Goal: Share content: Share content

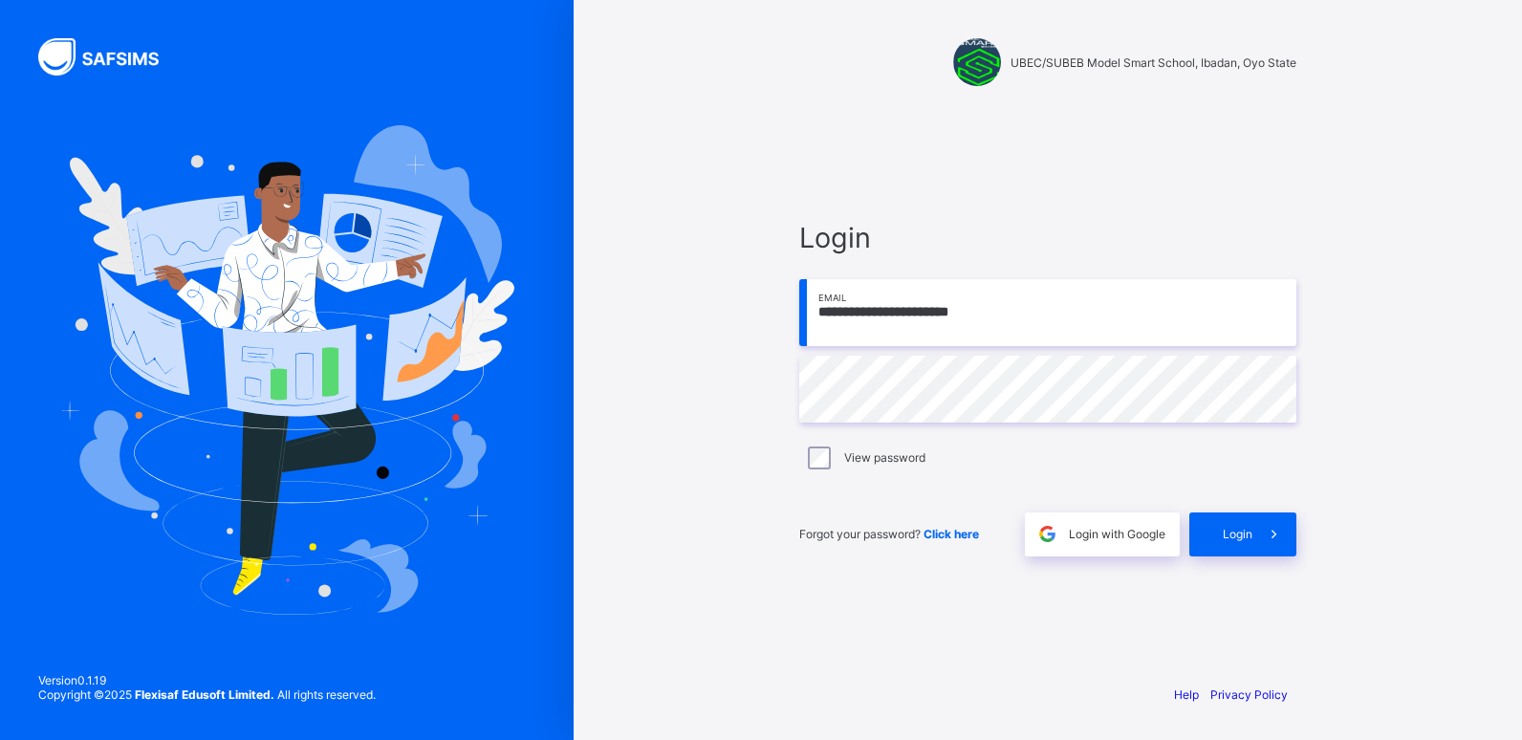
type input "**********"
click at [1241, 527] on span "Login" at bounding box center [1238, 534] width 30 height 14
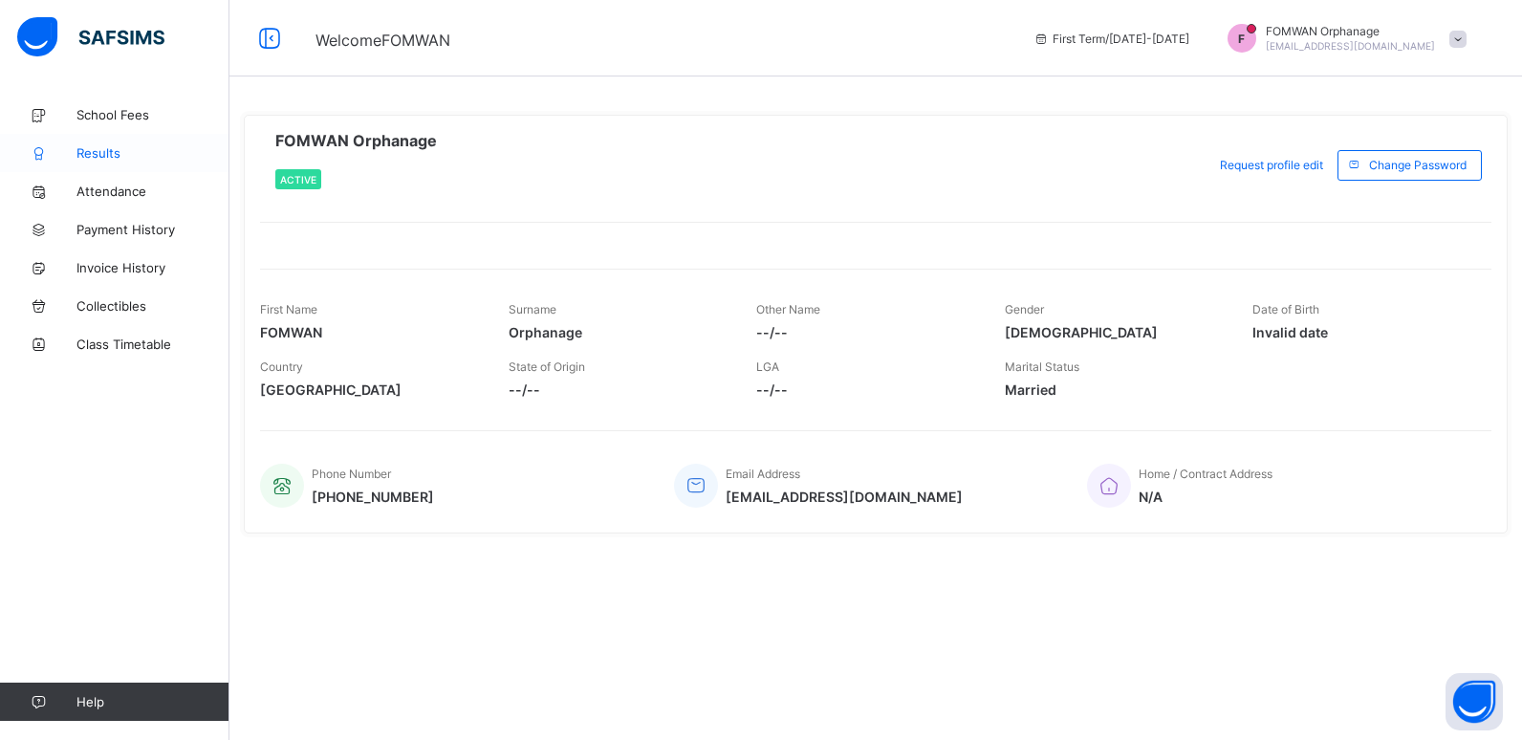
click at [104, 150] on span "Results" at bounding box center [152, 152] width 153 height 15
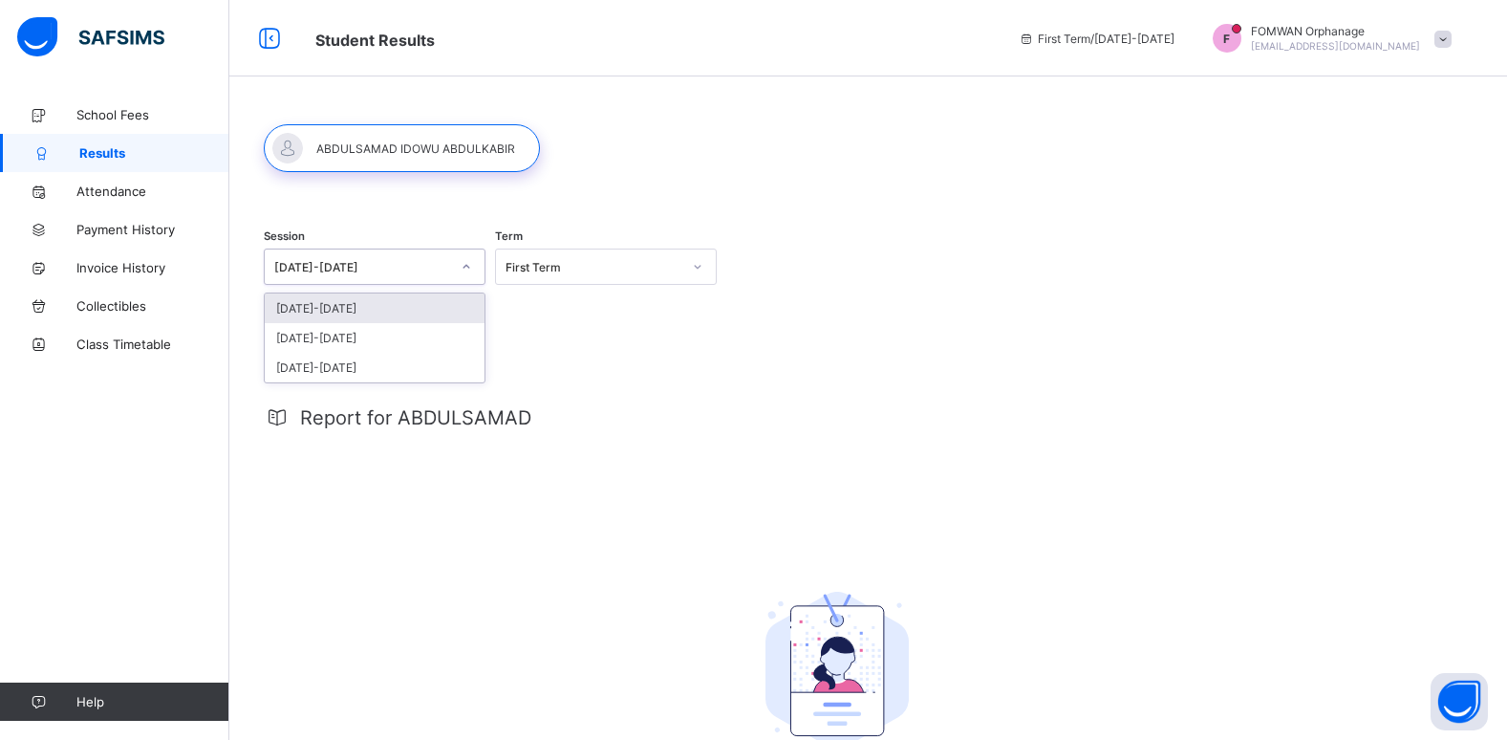
click at [466, 264] on icon at bounding box center [466, 266] width 11 height 19
click at [331, 337] on div "[DATE]-[DATE]" at bounding box center [375, 338] width 220 height 30
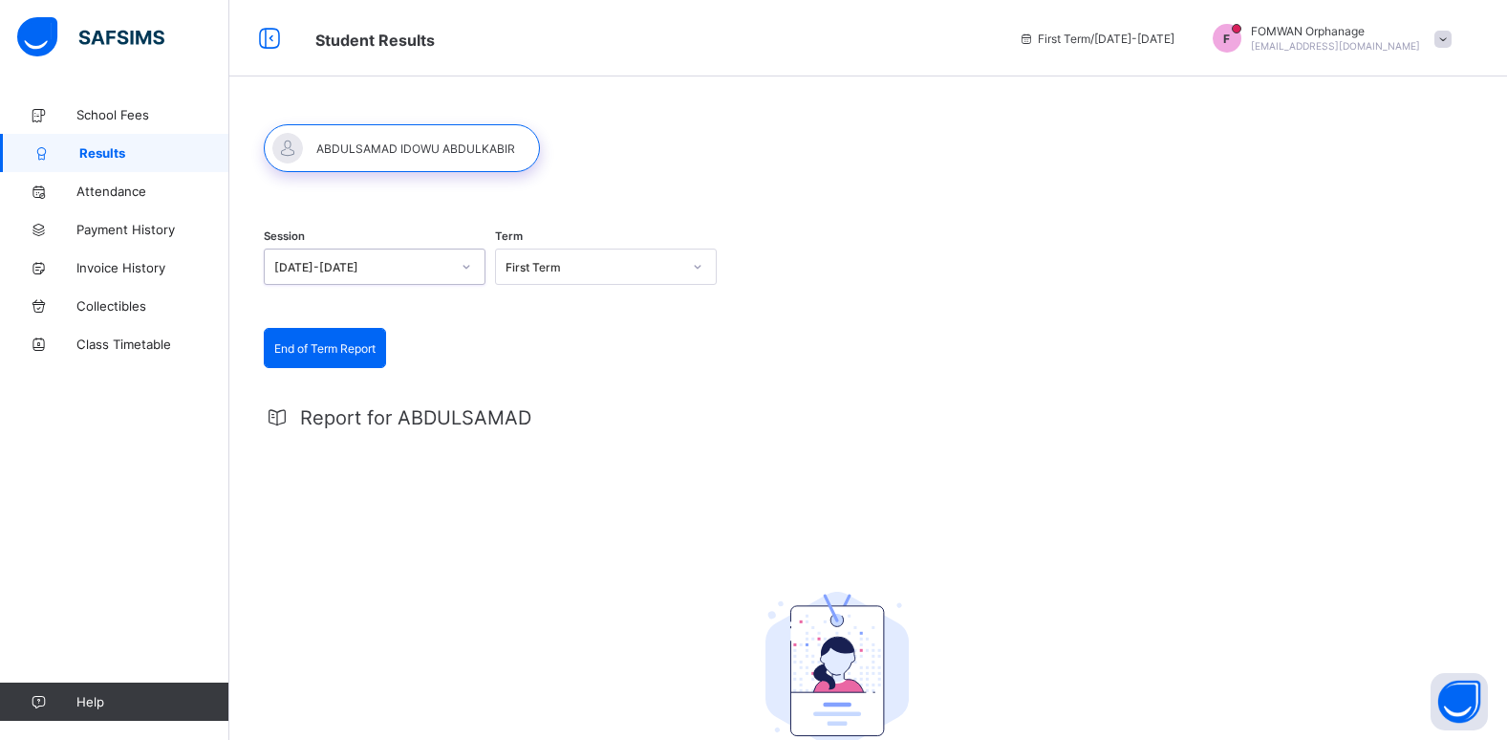
click at [575, 470] on div "Report for ABDULSAMAD No Report Available This child has no report available fo…" at bounding box center [837, 629] width 1147 height 485
click at [337, 346] on span "End of Term Report" at bounding box center [324, 348] width 101 height 14
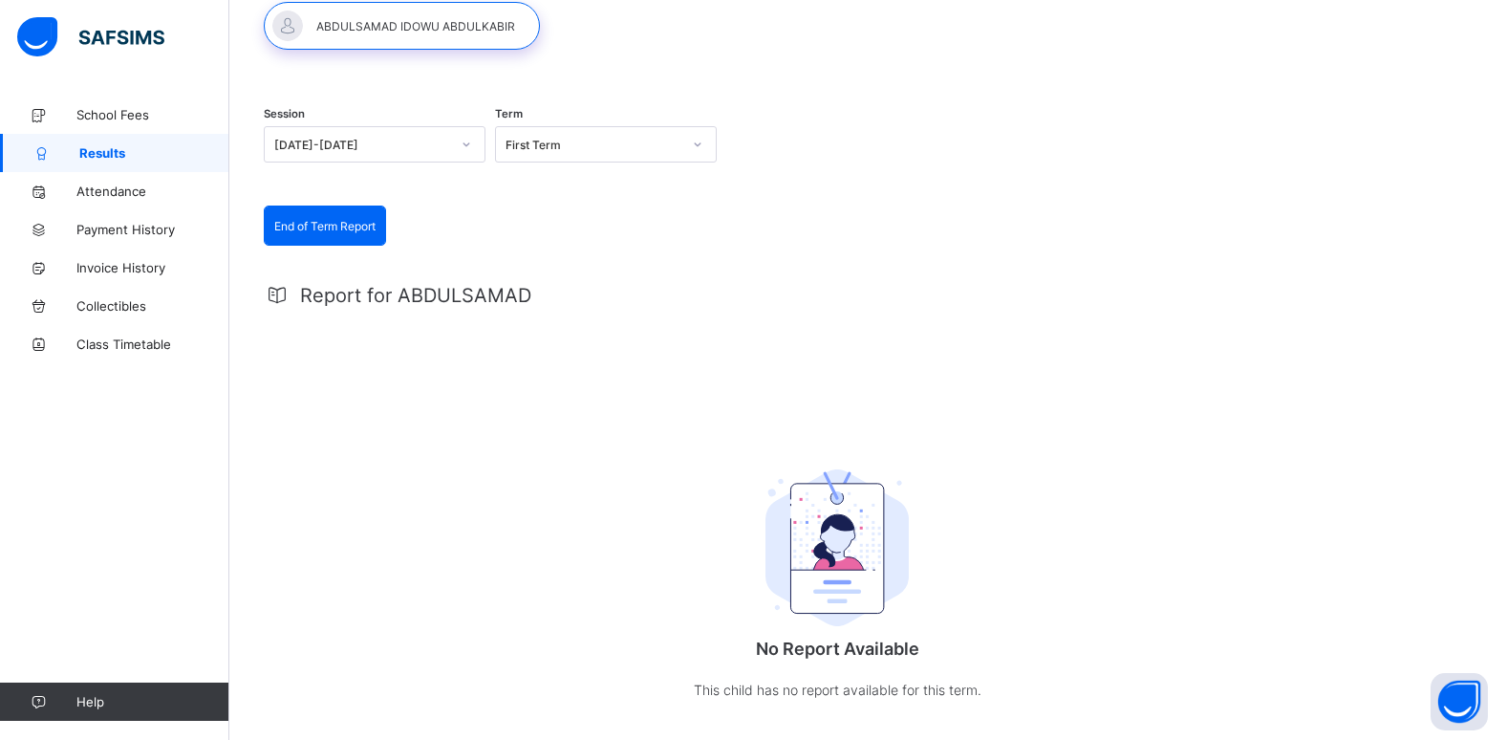
scroll to position [161, 0]
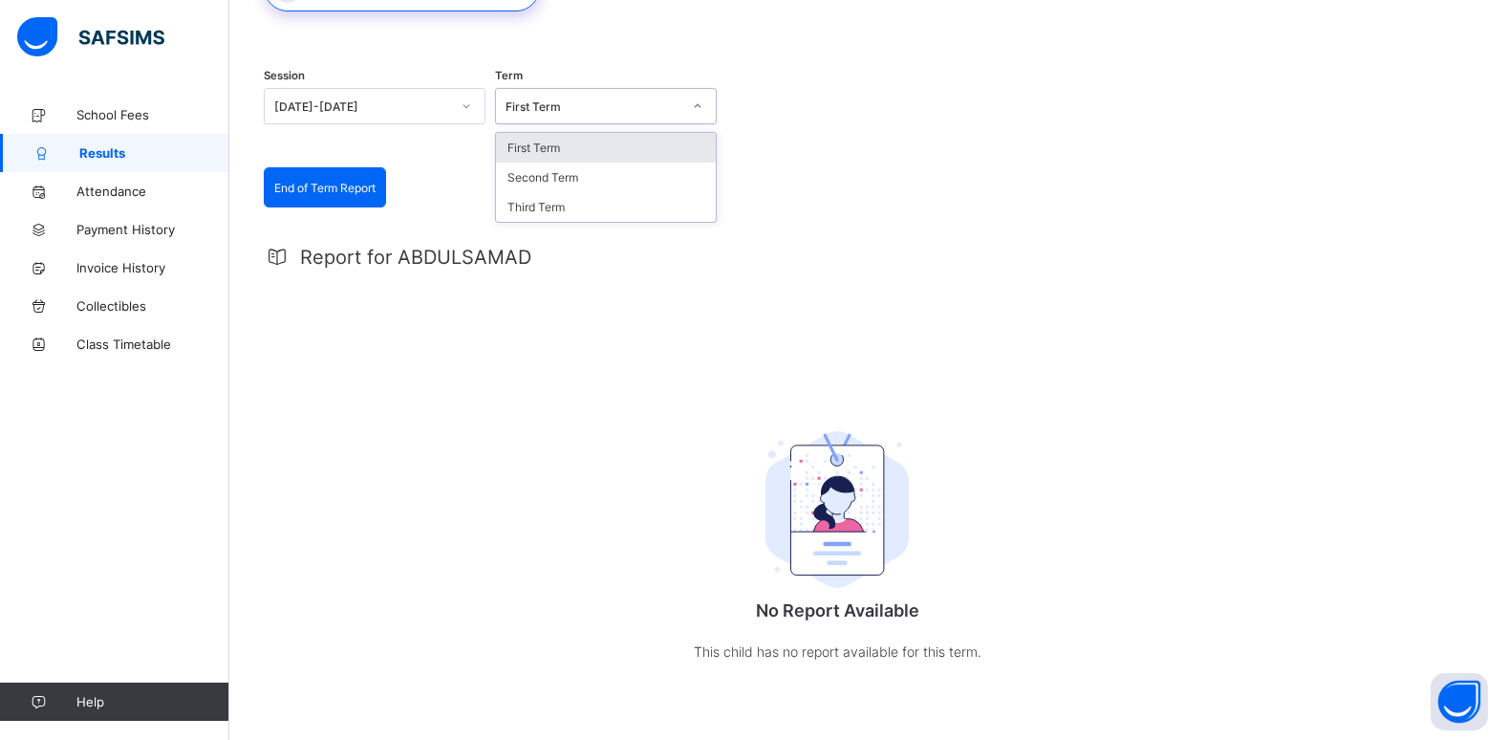
click at [695, 100] on icon at bounding box center [697, 106] width 11 height 19
click at [575, 185] on div "Second Term" at bounding box center [606, 178] width 220 height 30
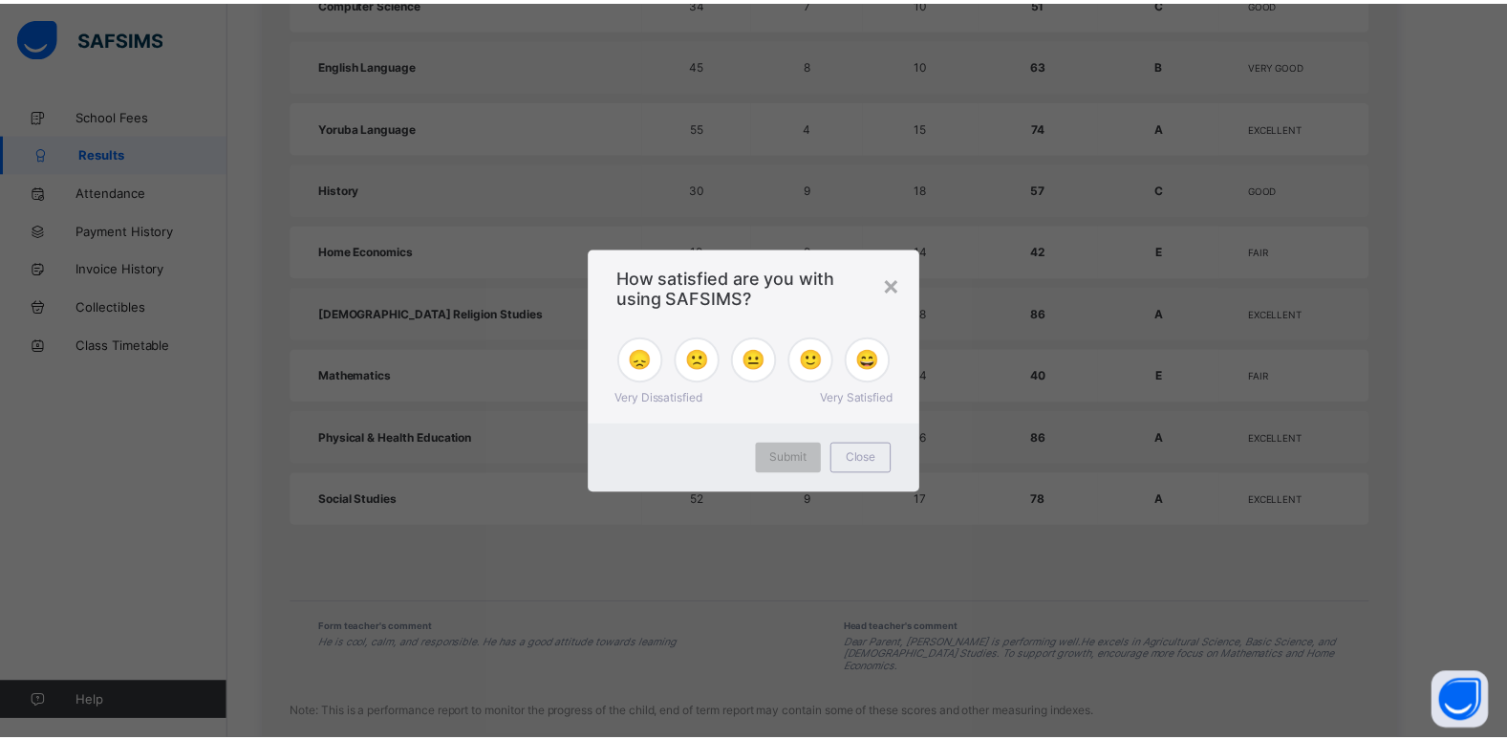
scroll to position [1295, 0]
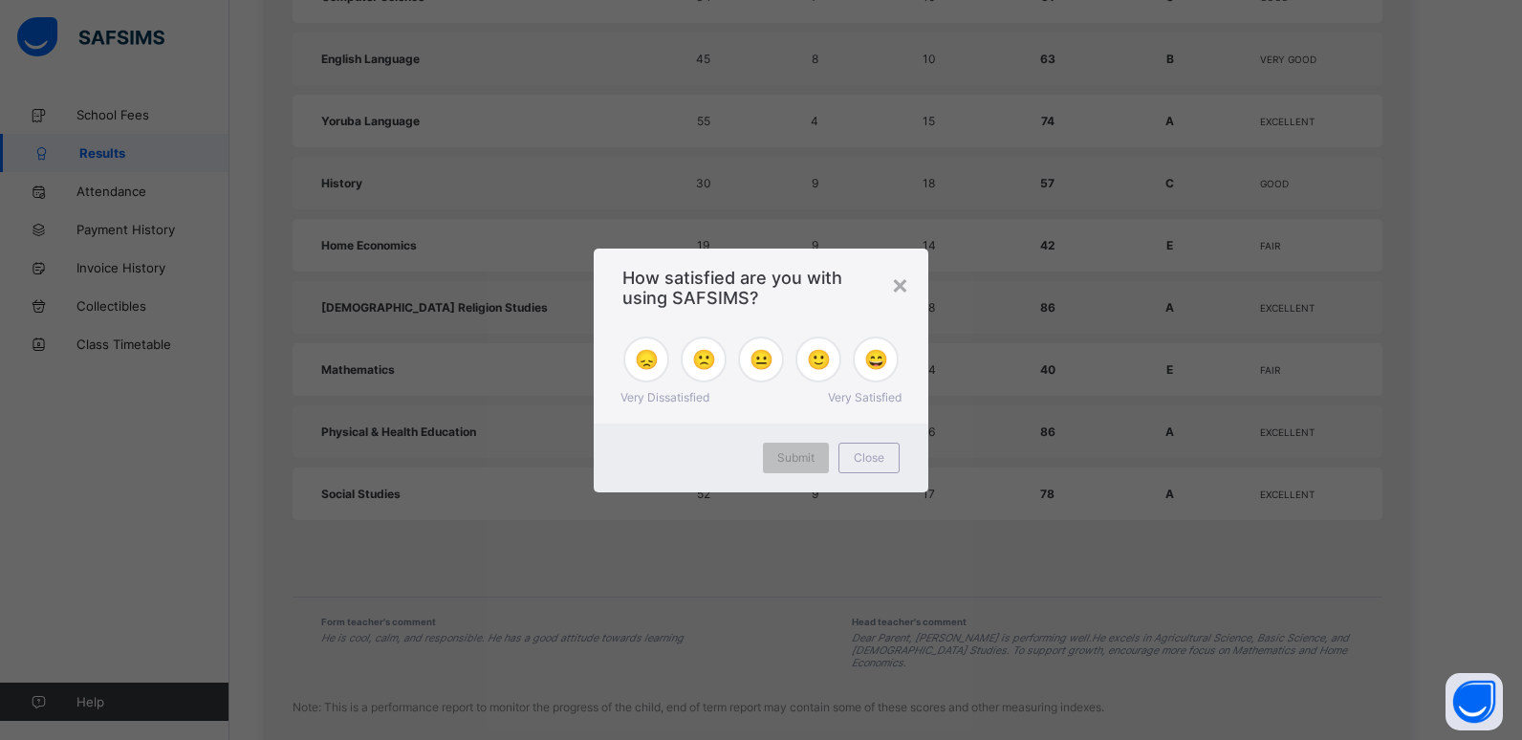
drag, startPoint x: 1514, startPoint y: 190, endPoint x: 1523, endPoint y: 644, distance: 454.1
click at [861, 454] on span "Close" at bounding box center [869, 457] width 31 height 14
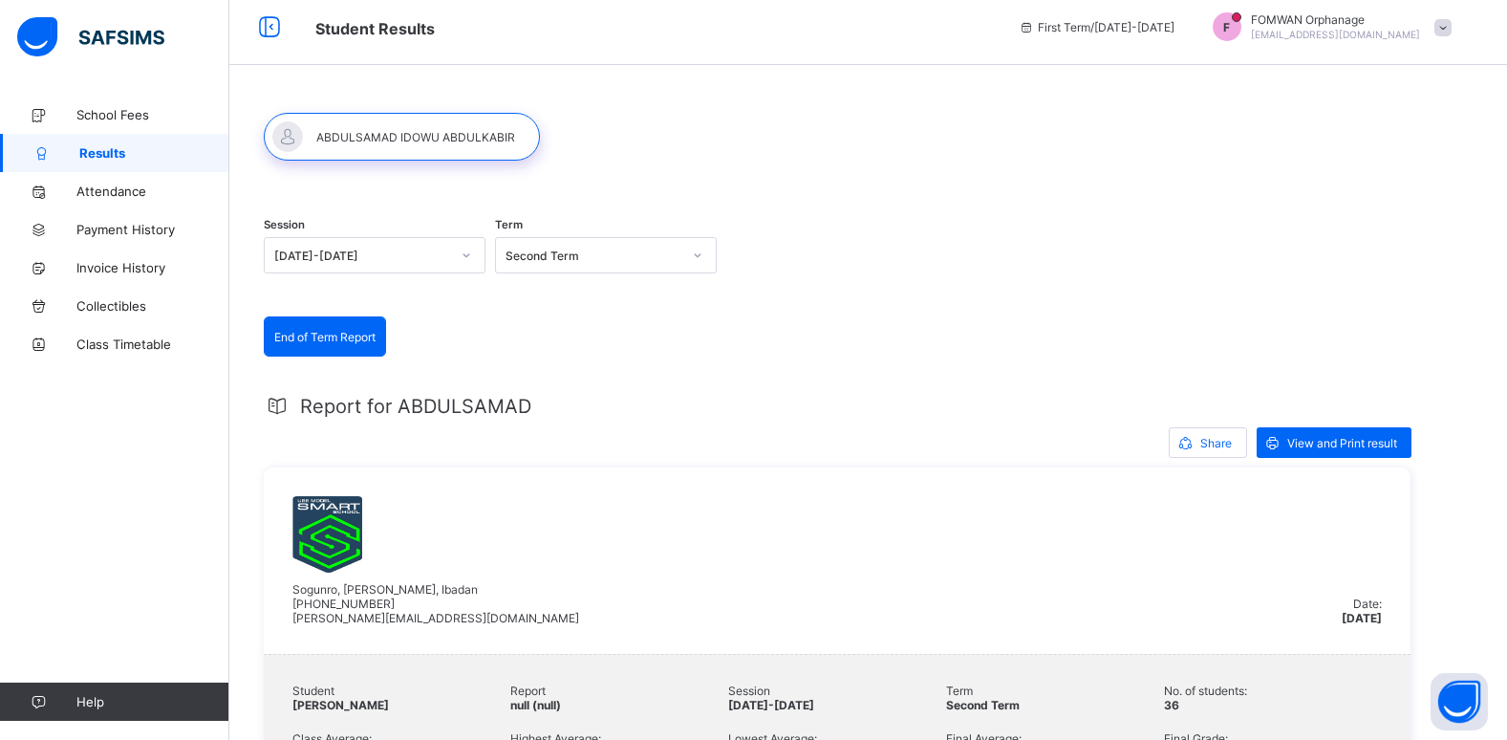
scroll to position [0, 0]
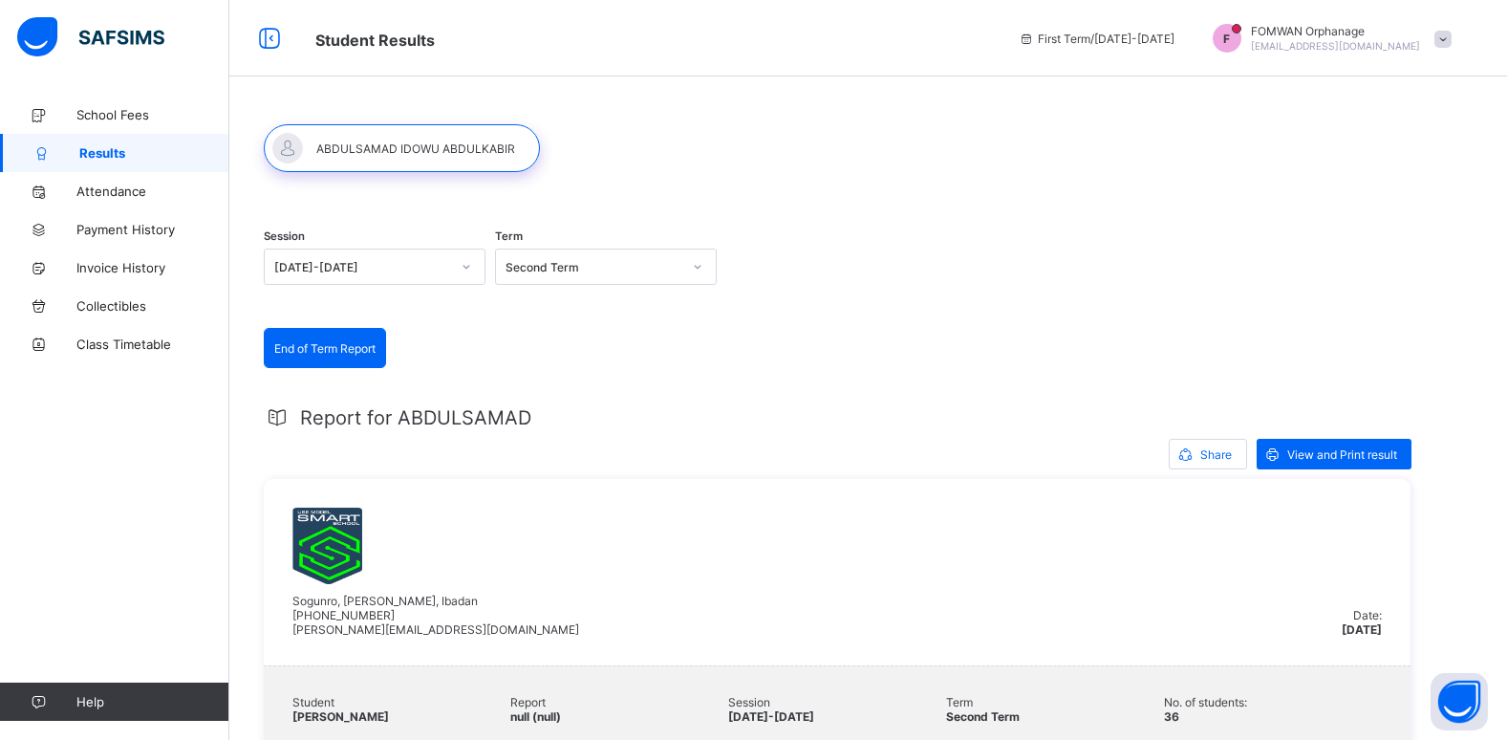
click at [1452, 38] on span at bounding box center [1443, 39] width 17 height 17
click at [1155, 226] on div "Session [DATE]-[DATE] Term Second Term" at bounding box center [837, 269] width 1147 height 118
click at [1208, 458] on span "Share" at bounding box center [1217, 454] width 32 height 14
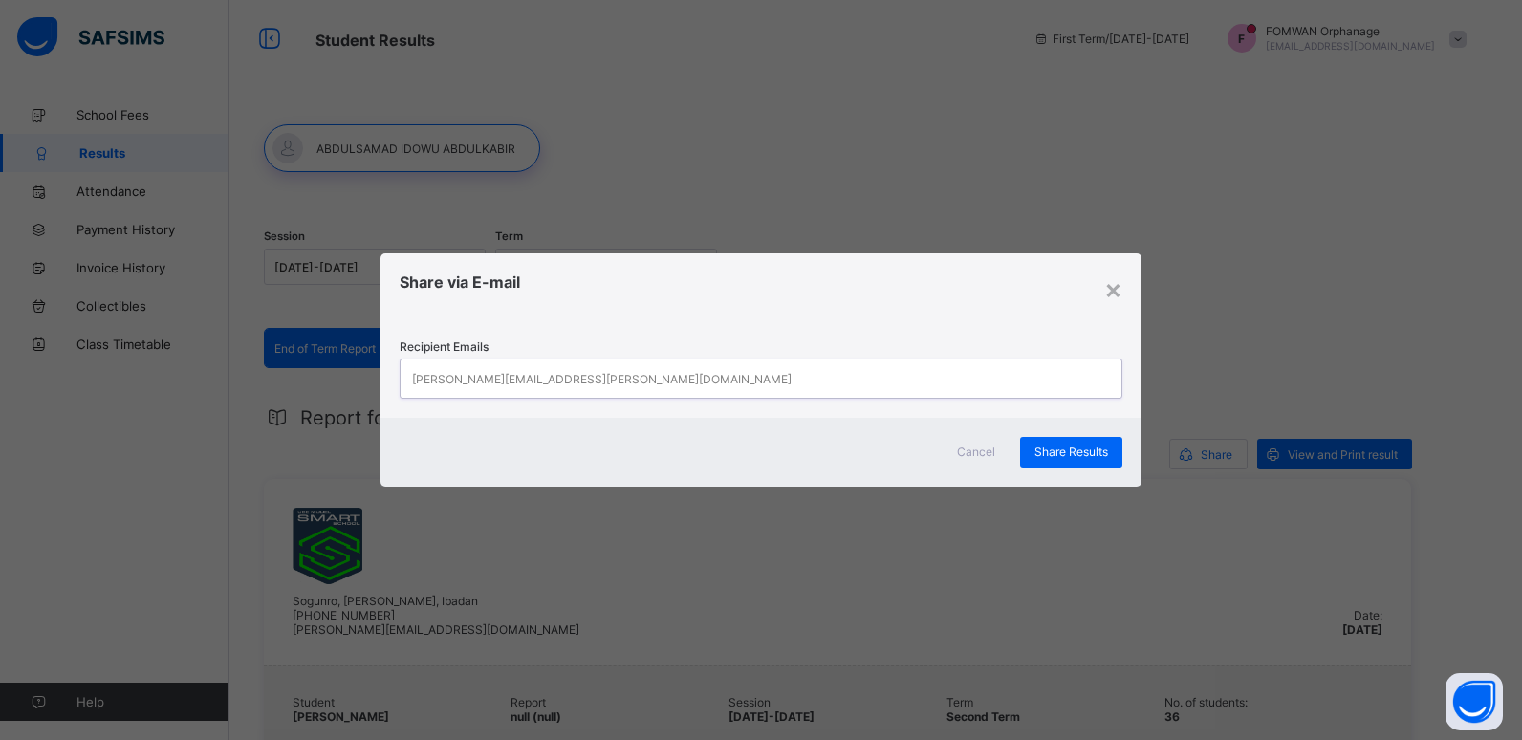
click at [533, 379] on div "[PERSON_NAME][EMAIL_ADDRESS][PERSON_NAME][DOMAIN_NAME]" at bounding box center [601, 378] width 379 height 36
type input "*"
type input "**********"
click at [1061, 457] on span "Share Results" at bounding box center [1071, 452] width 74 height 14
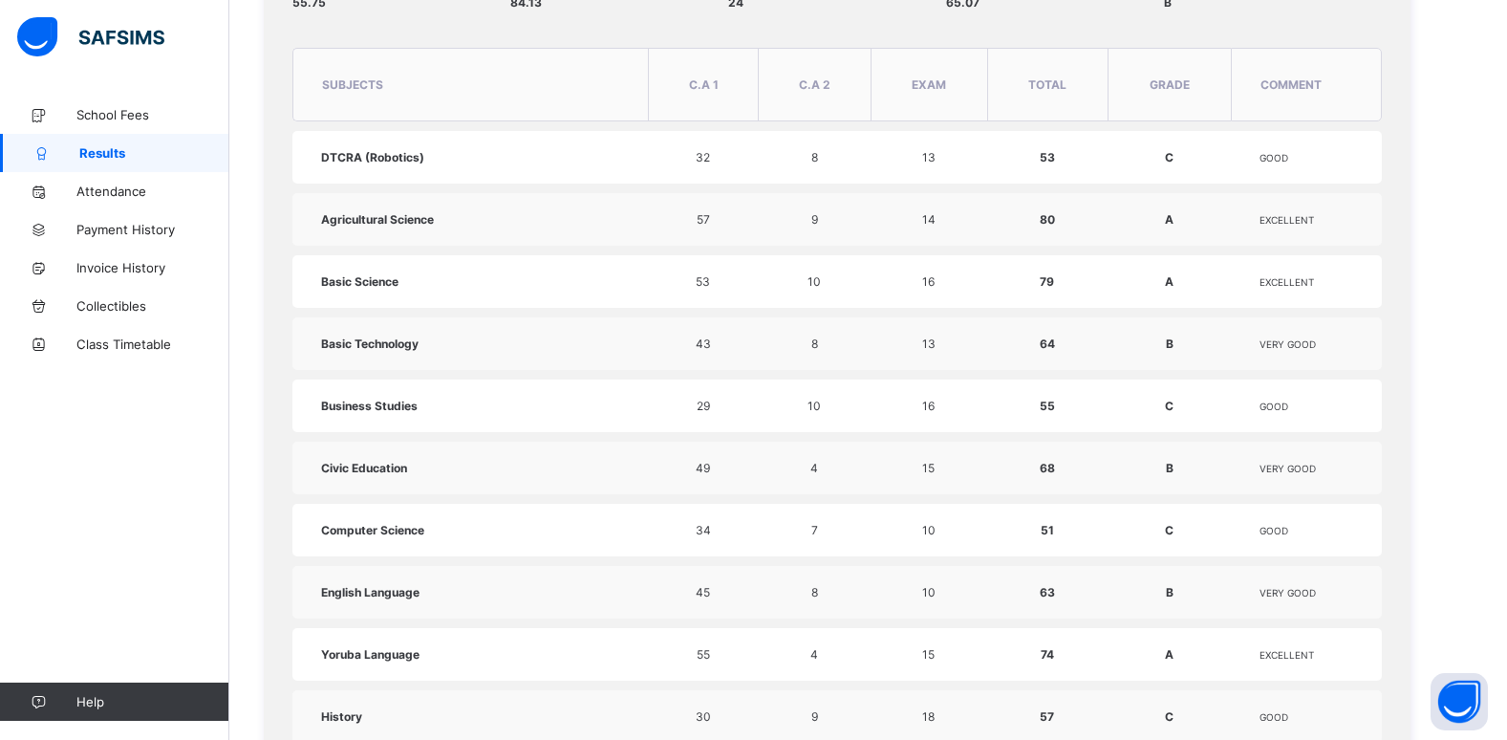
scroll to position [724, 0]
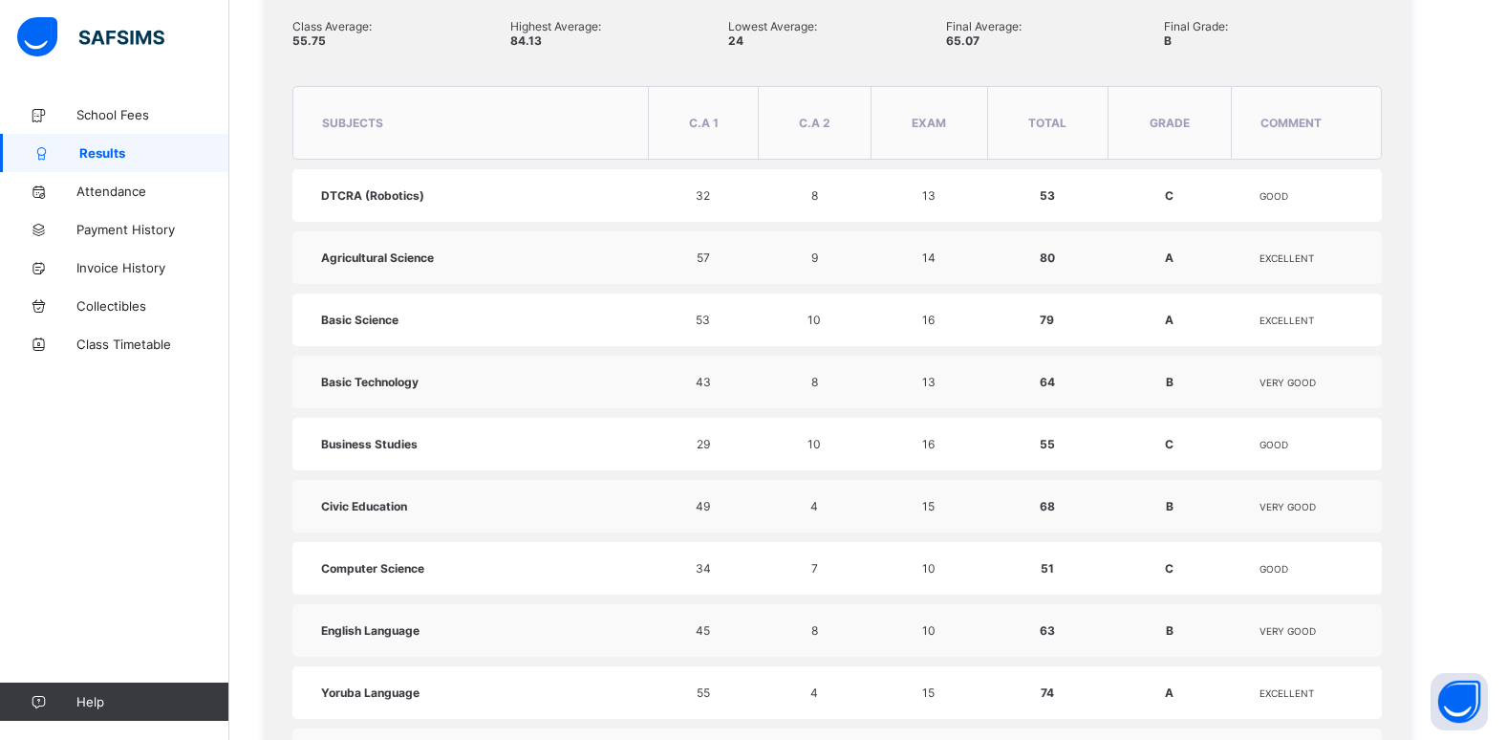
click at [787, 19] on span "Lowest Average:" at bounding box center [837, 26] width 218 height 14
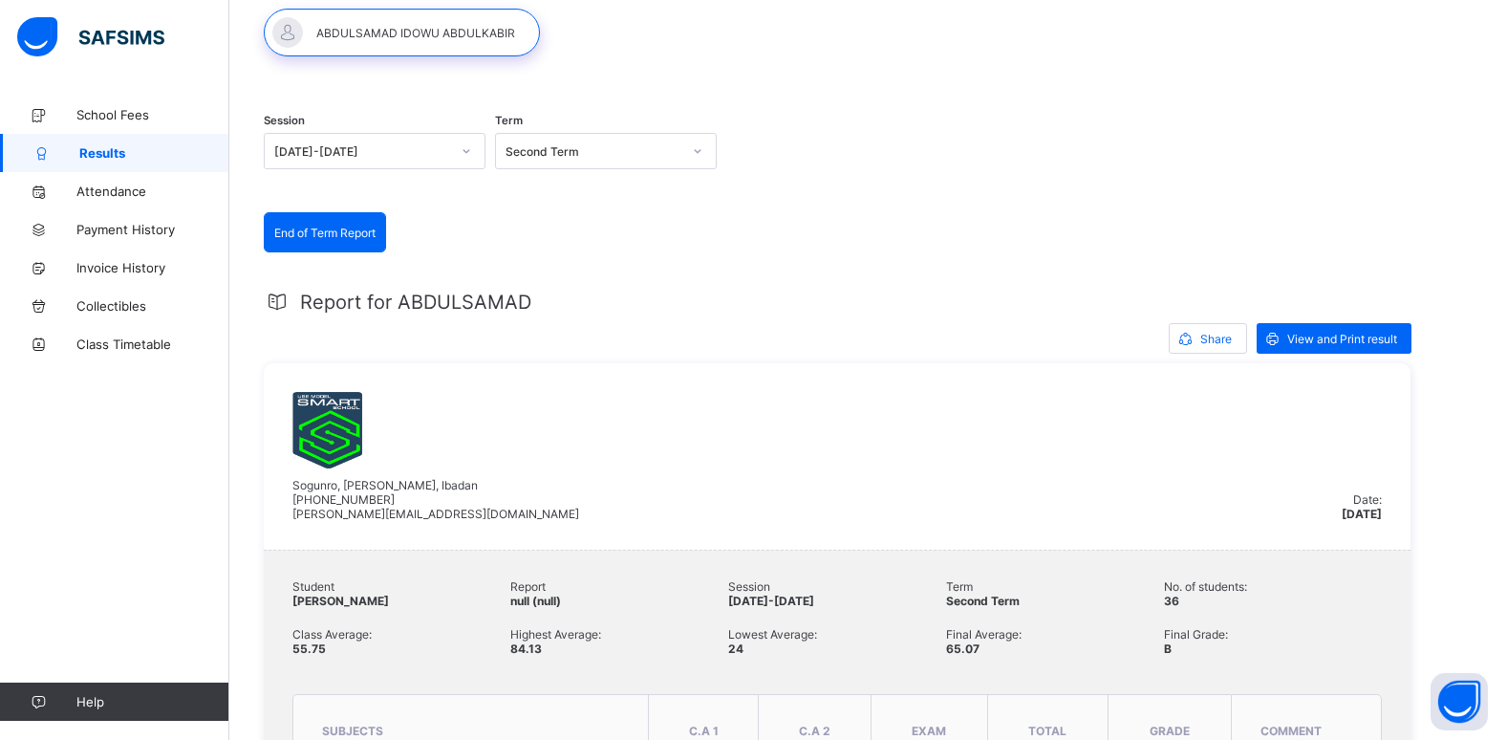
scroll to position [99, 0]
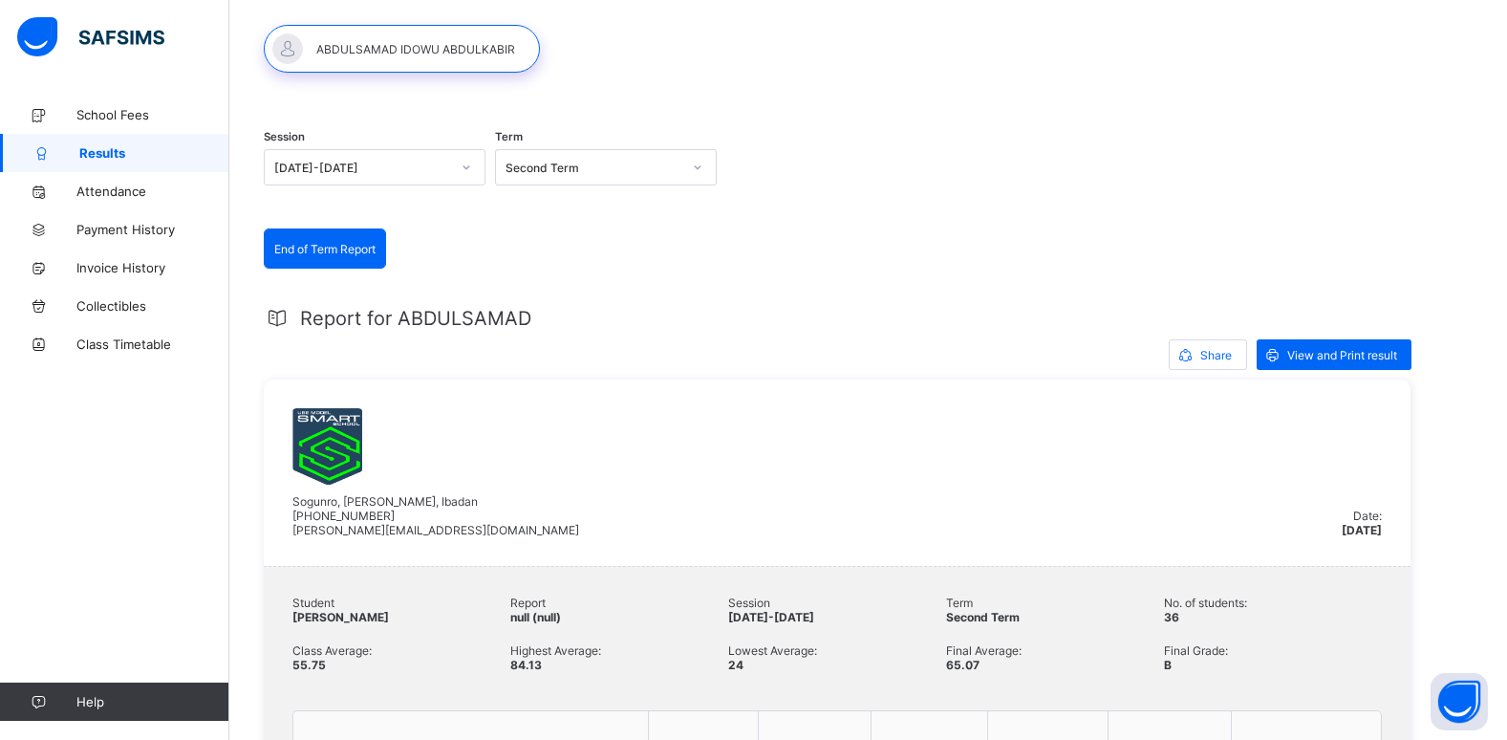
click at [697, 169] on icon at bounding box center [697, 167] width 11 height 19
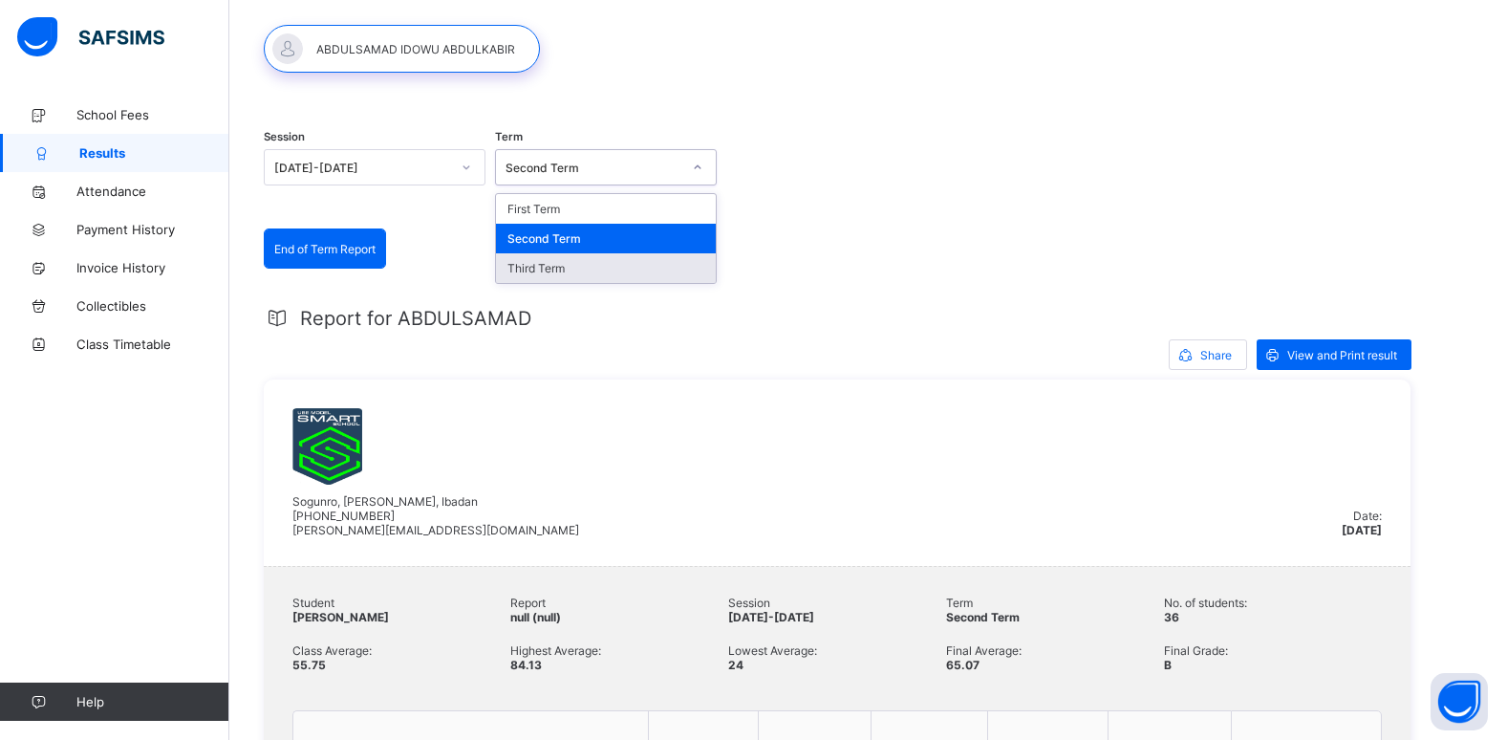
click at [571, 270] on div "Third Term" at bounding box center [606, 268] width 220 height 30
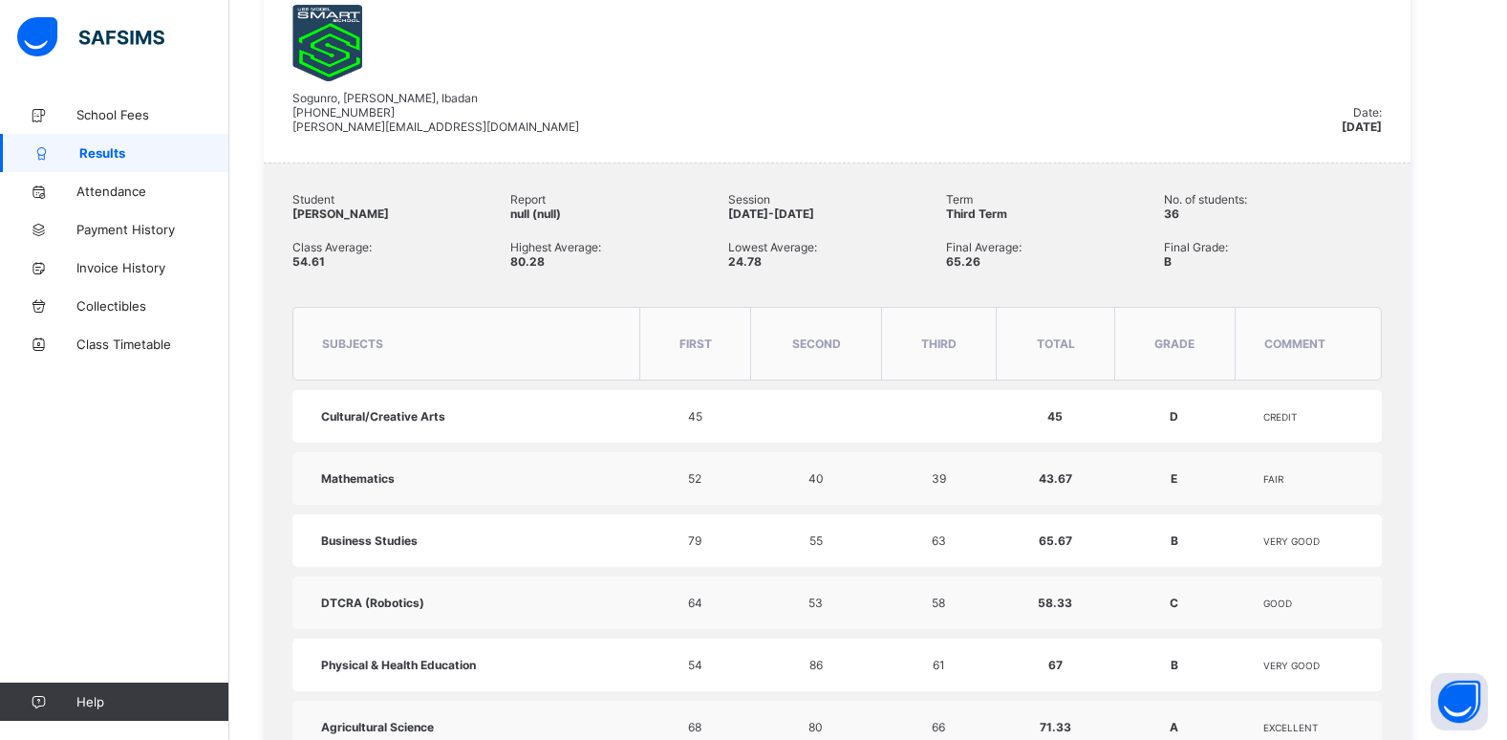
scroll to position [499, 0]
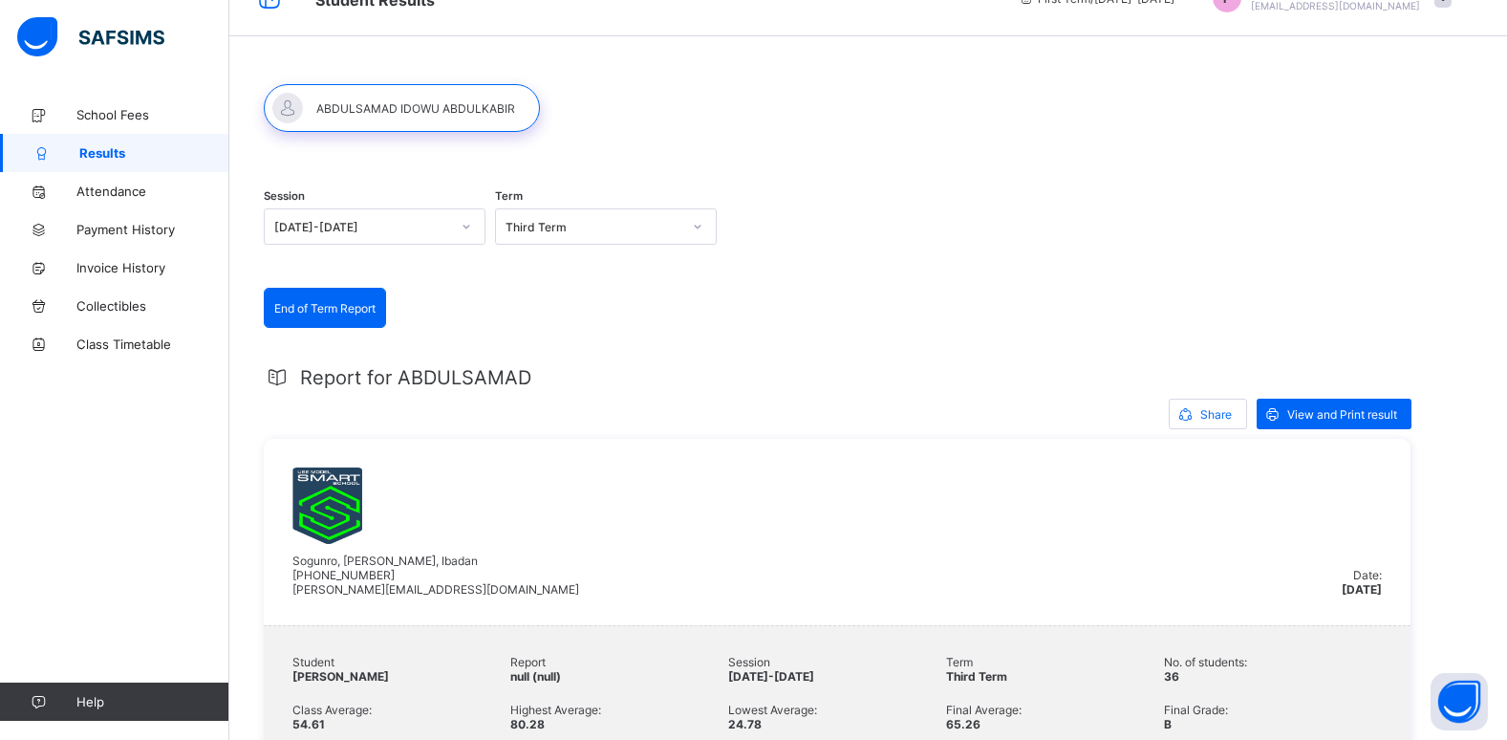
scroll to position [0, 0]
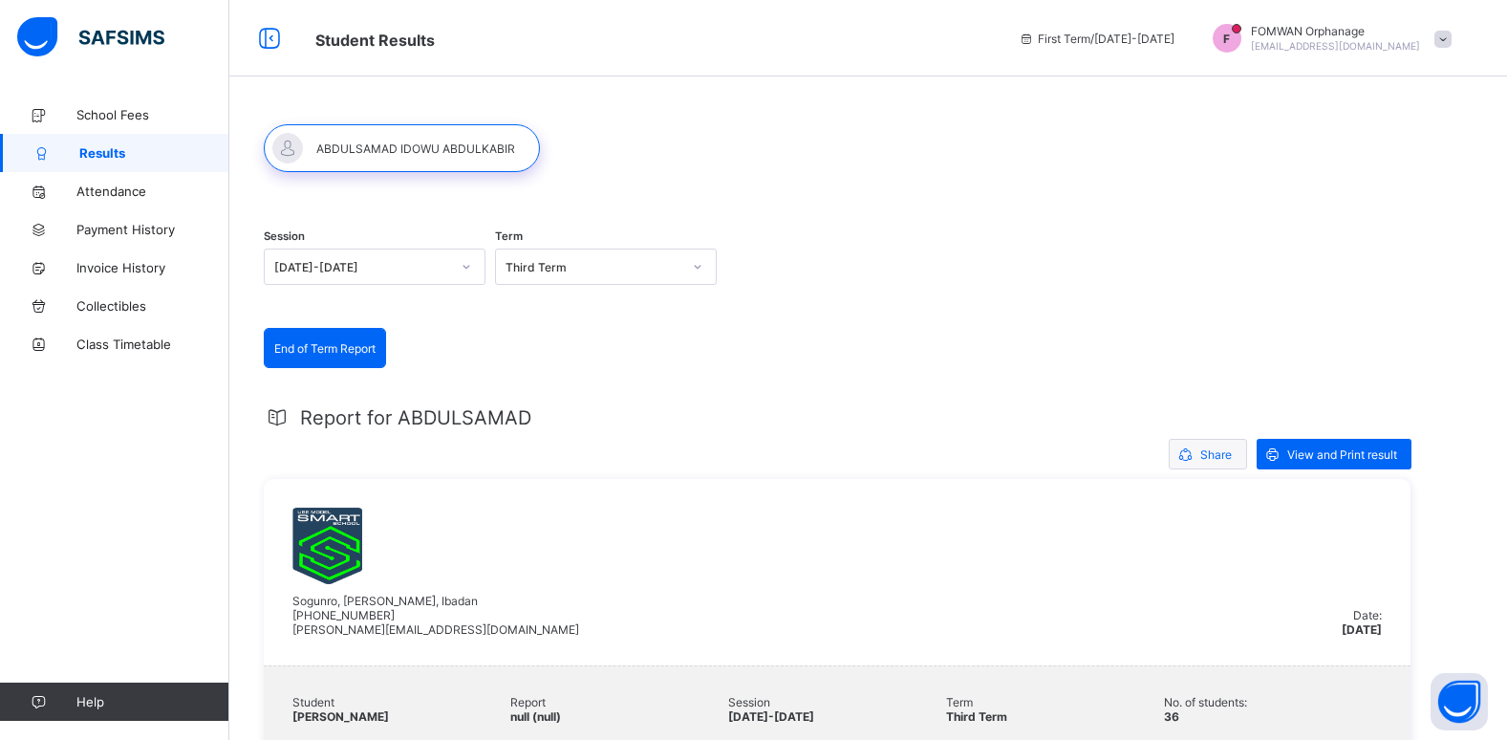
click at [1211, 447] on span "Share" at bounding box center [1217, 454] width 32 height 14
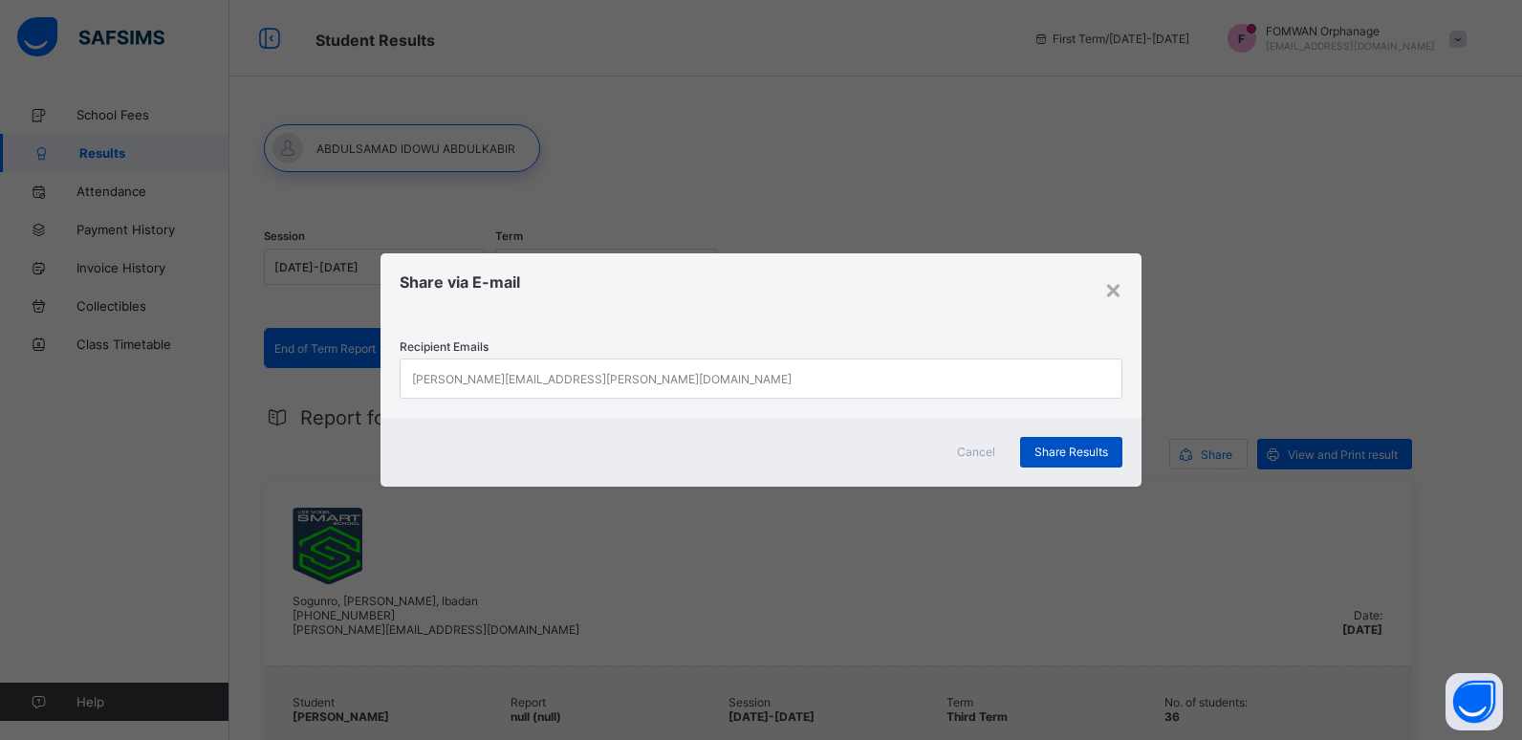
click at [1080, 455] on span "Share Results" at bounding box center [1071, 452] width 74 height 14
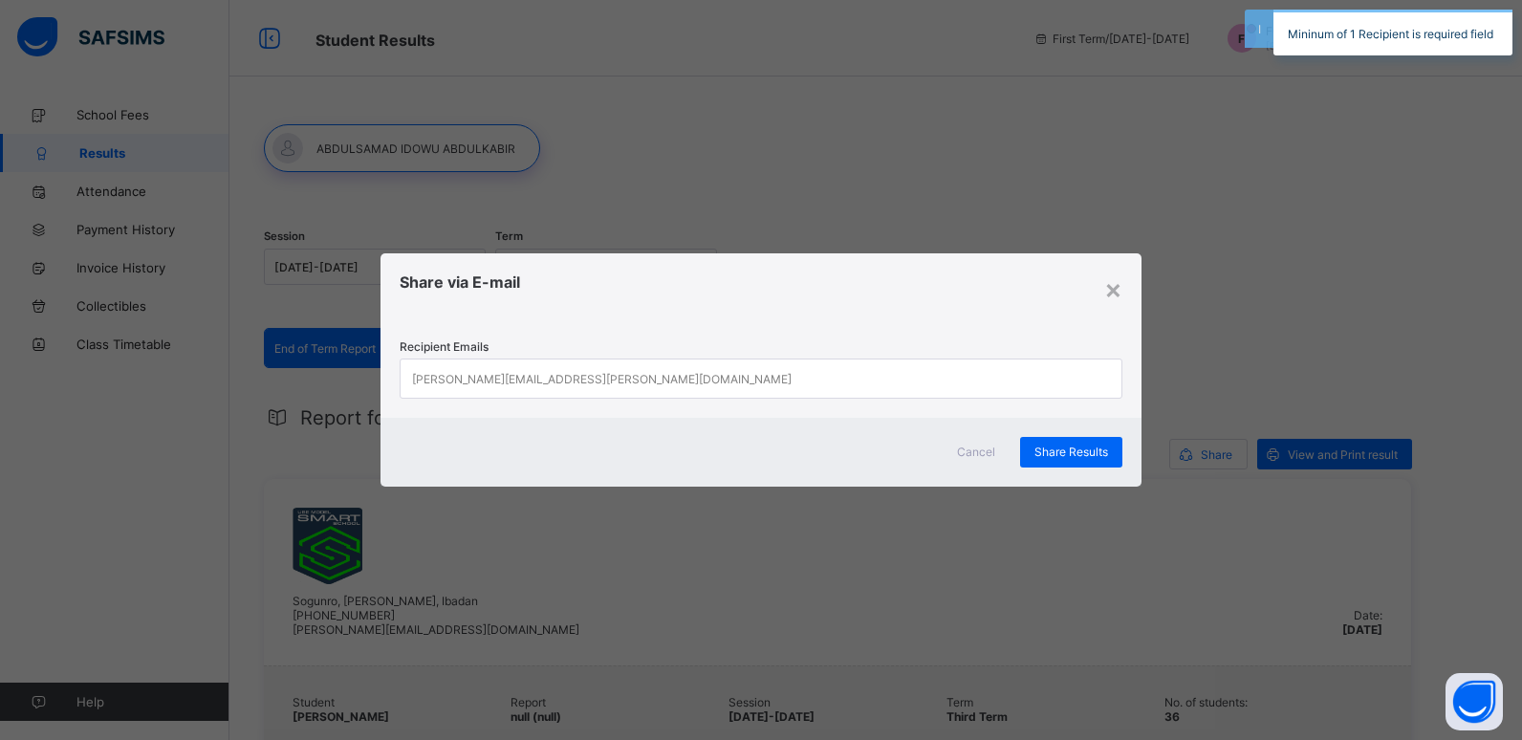
click at [492, 381] on div "[PERSON_NAME][EMAIL_ADDRESS][PERSON_NAME][DOMAIN_NAME]" at bounding box center [601, 378] width 379 height 36
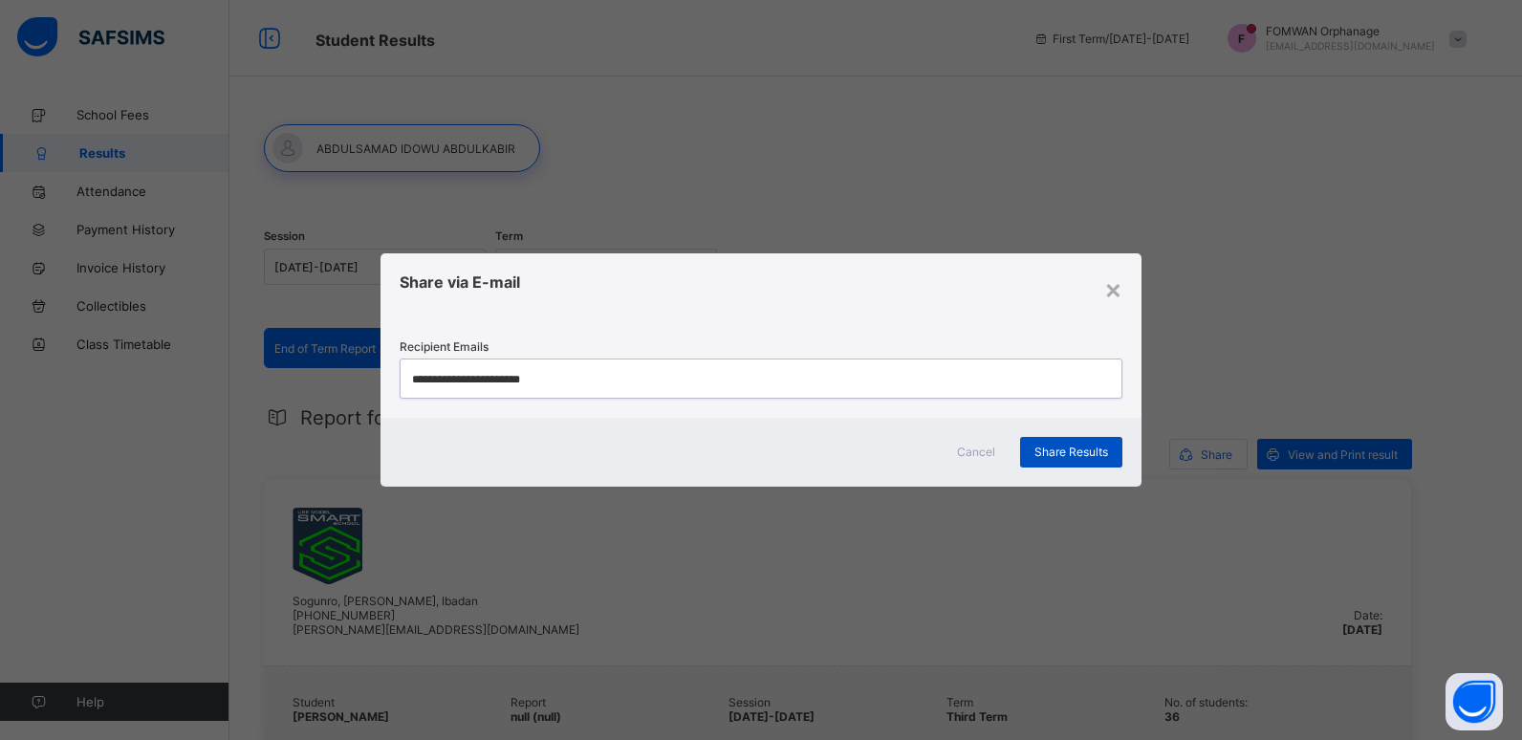
type input "**********"
click at [1066, 448] on span "Share Results" at bounding box center [1071, 452] width 74 height 14
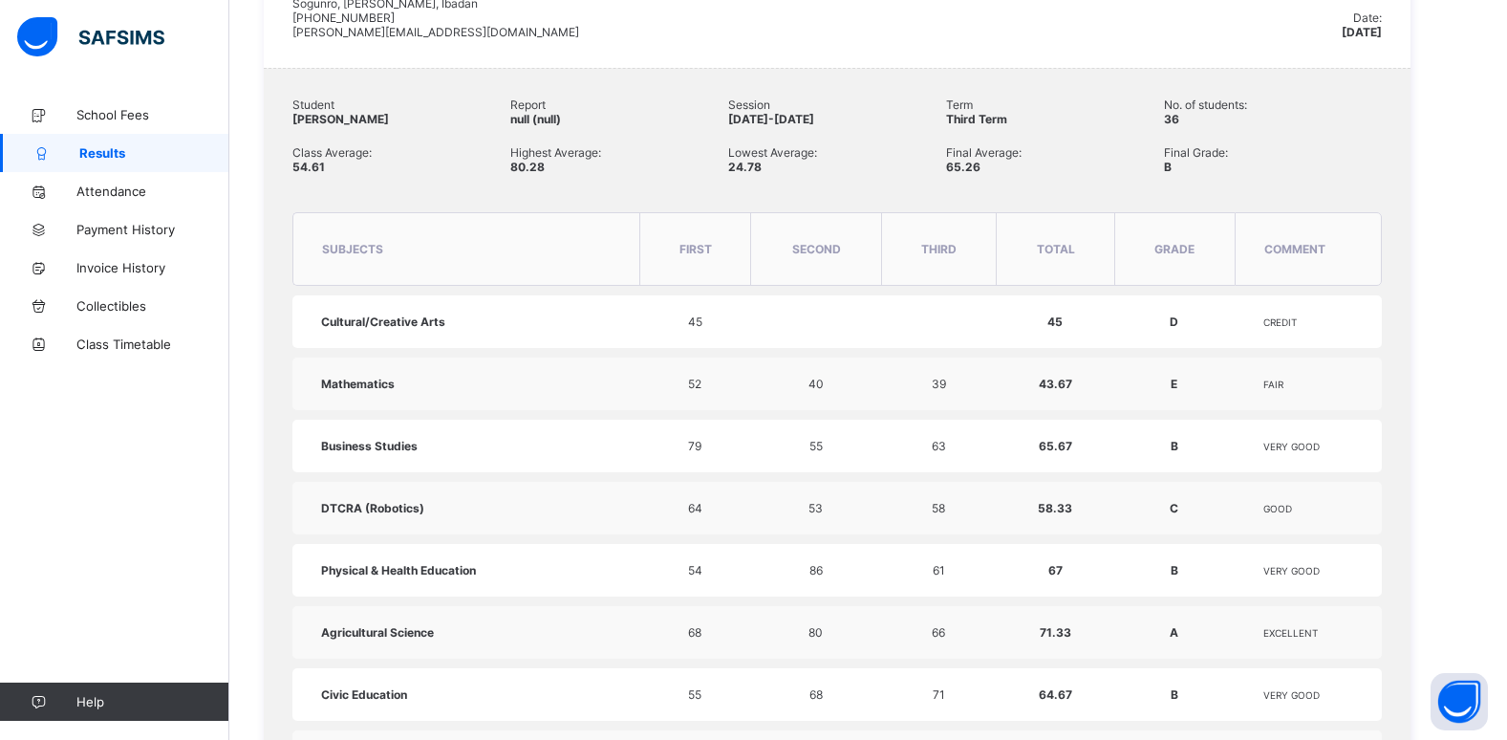
scroll to position [594, 0]
